Goal: Information Seeking & Learning: Learn about a topic

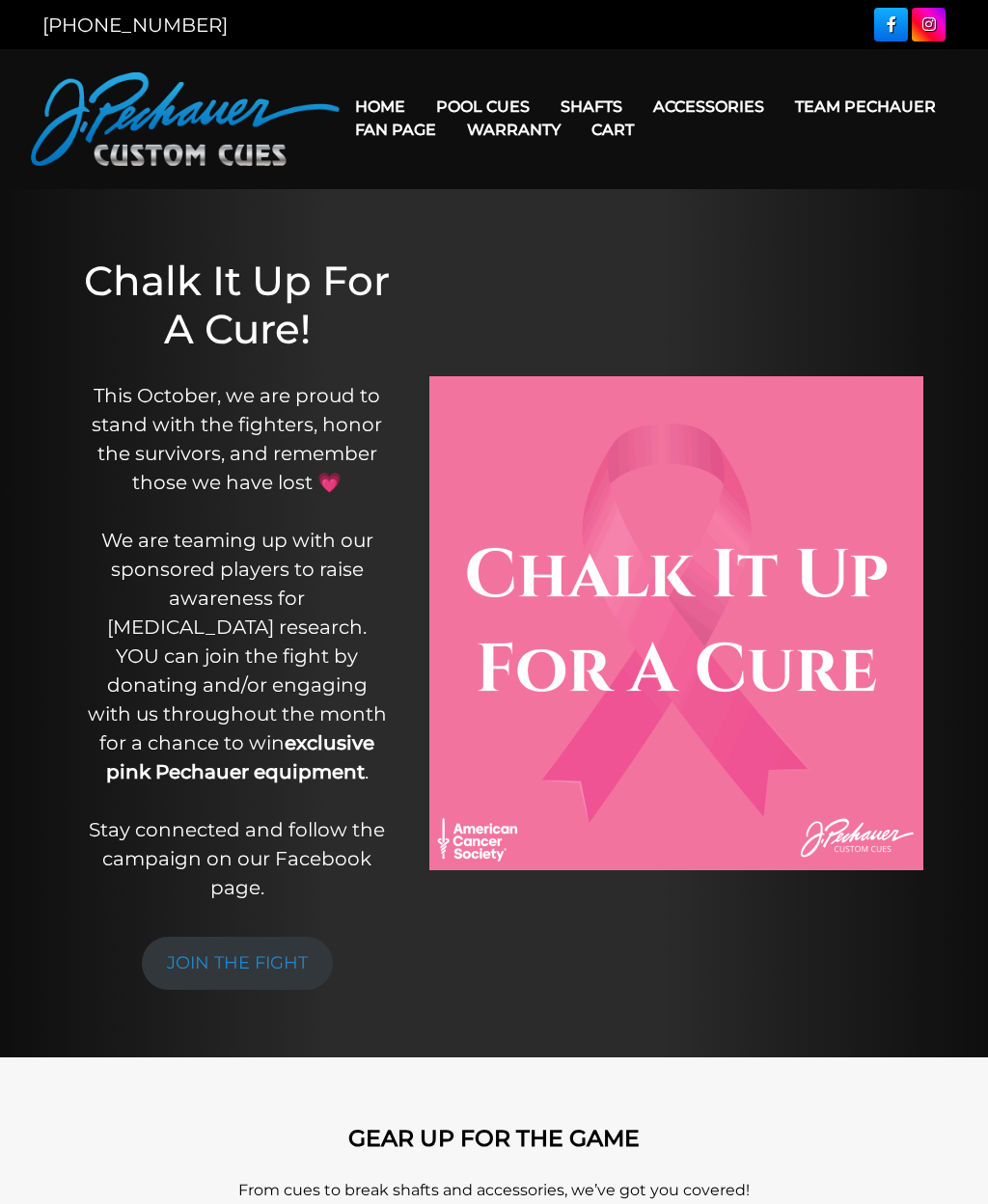
click at [452, 108] on link "Fan Page" at bounding box center [394, 130] width 111 height 49
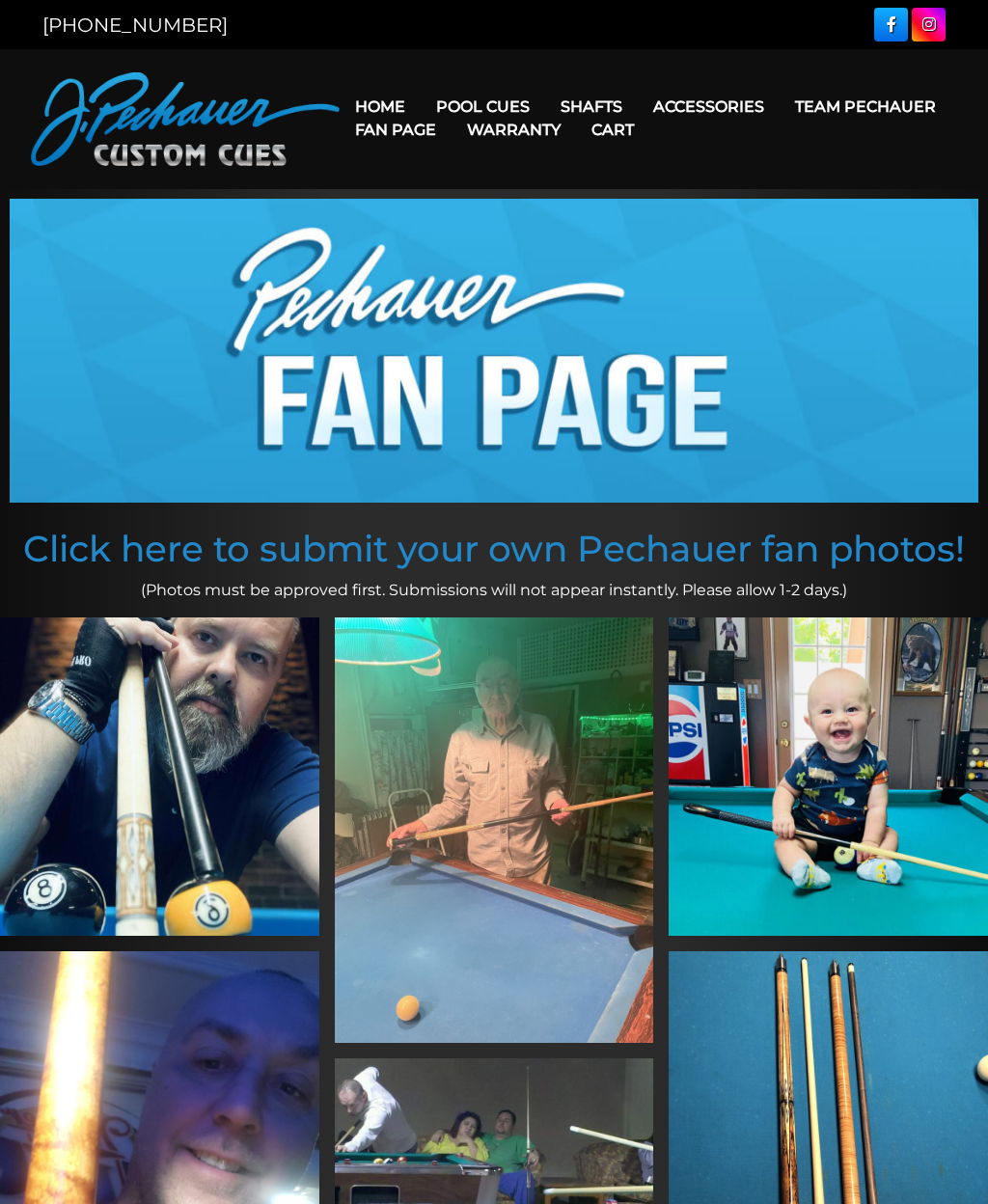
click at [452, 106] on link "Fan Page" at bounding box center [394, 130] width 111 height 49
click at [810, 202] on link "Performance Plus Low Deflection Shafts" at bounding box center [713, 188] width 332 height 27
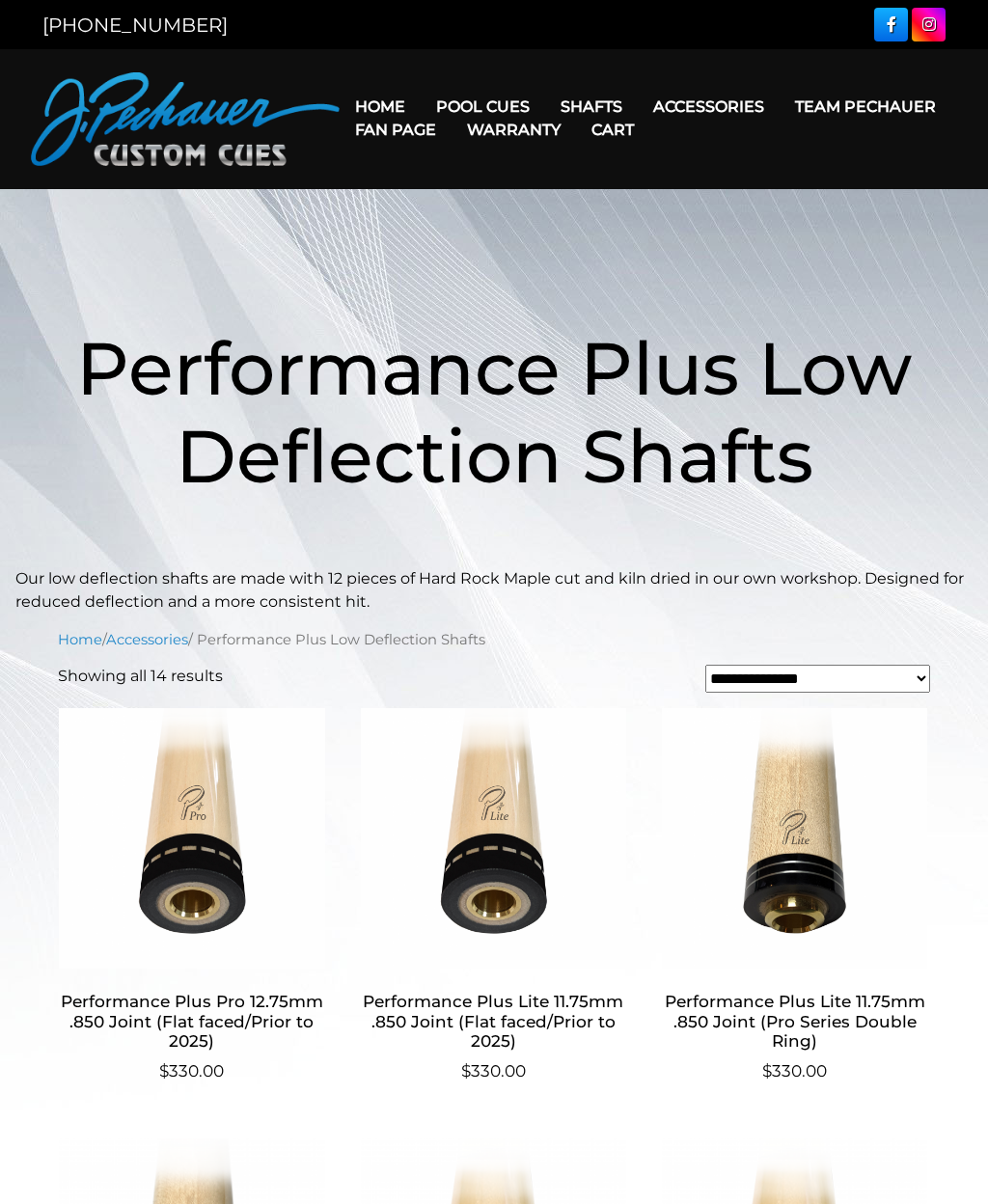
click at [919, 678] on select "**********" at bounding box center [817, 678] width 225 height 28
